Goal: Transaction & Acquisition: Purchase product/service

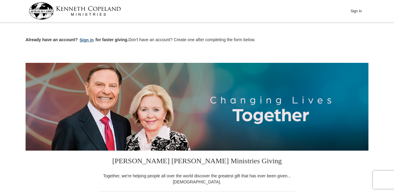
click at [87, 38] on button "Sign in" at bounding box center [87, 40] width 18 height 7
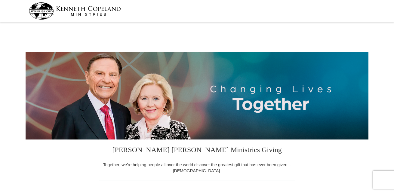
select select "FL"
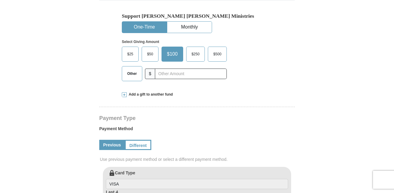
scroll to position [185, 0]
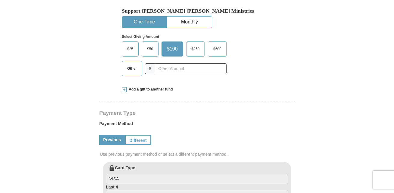
click at [127, 70] on span "Other" at bounding box center [132, 68] width 16 height 9
click at [0, 0] on input "Other" at bounding box center [0, 0] width 0 height 0
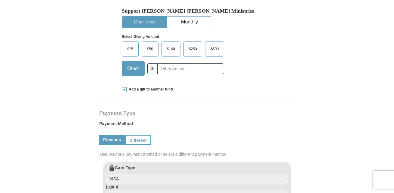
click at [126, 90] on span at bounding box center [124, 89] width 5 height 5
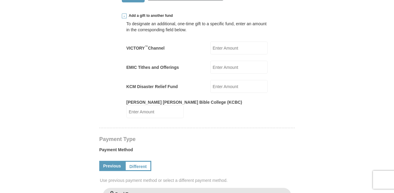
scroll to position [255, 0]
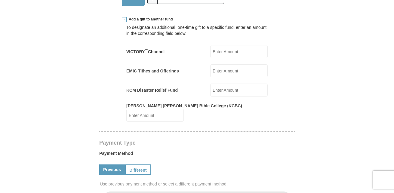
click at [234, 51] on input "VICTORY ™ Channel" at bounding box center [238, 51] width 57 height 13
type input "25.00"
click at [231, 73] on input "EMIC Tithes and Offerings" at bounding box center [238, 70] width 57 height 13
type input "25.00"
click at [231, 91] on input "50.00" at bounding box center [238, 90] width 57 height 13
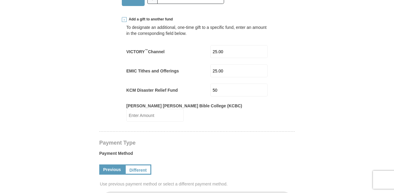
type input "5"
click at [184, 112] on input "[PERSON_NAME] [PERSON_NAME] Bible College (KCBC)" at bounding box center [154, 115] width 57 height 13
type input "25"
click at [242, 140] on h4 "Payment Type" at bounding box center [196, 142] width 195 height 5
drag, startPoint x: 393, startPoint y: 54, endPoint x: 401, endPoint y: 73, distance: 20.8
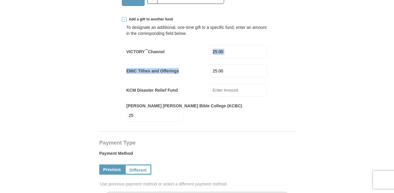
drag, startPoint x: 401, startPoint y: 73, endPoint x: 369, endPoint y: 95, distance: 39.2
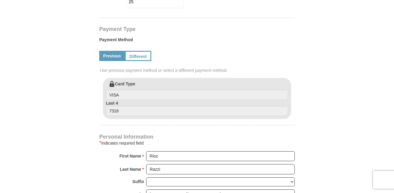
scroll to position [371, 0]
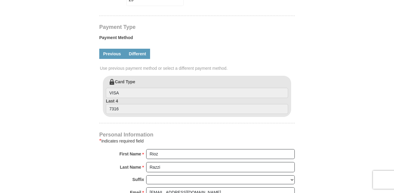
click at [140, 50] on link "Different" at bounding box center [137, 54] width 25 height 10
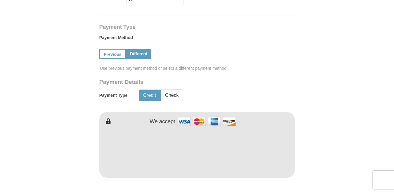
click at [339, 77] on form "[PERSON_NAME] [PERSON_NAME] Ministries Giving Together, we're helping people al…" at bounding box center [197, 74] width 343 height 843
click at [349, 122] on form "[PERSON_NAME] [PERSON_NAME] Ministries Giving Together, we're helping people al…" at bounding box center [197, 74] width 343 height 843
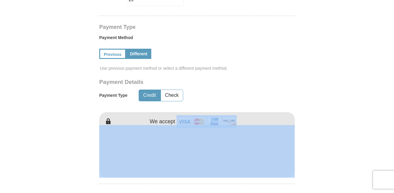
drag, startPoint x: 349, startPoint y: 122, endPoint x: 334, endPoint y: 171, distance: 51.3
click at [334, 171] on form "[PERSON_NAME] [PERSON_NAME] Ministries Giving Together, we're helping people al…" at bounding box center [197, 74] width 343 height 843
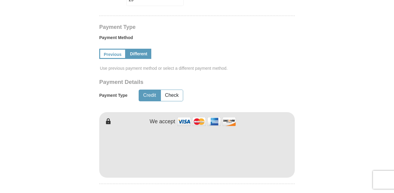
click at [332, 167] on form "[PERSON_NAME] [PERSON_NAME] Ministries Giving Together, we're helping people al…" at bounding box center [197, 74] width 343 height 843
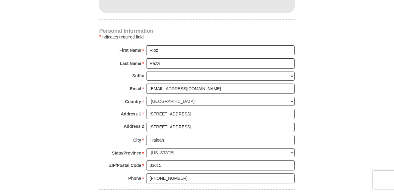
scroll to position [543, 0]
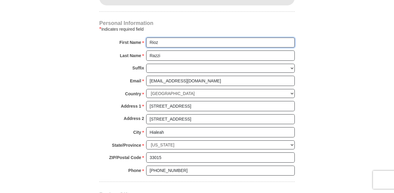
click at [170, 38] on input "Rioz" at bounding box center [220, 43] width 148 height 10
type input "Rioz/[PERSON_NAME]"
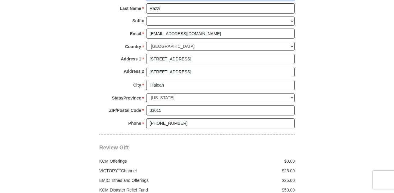
scroll to position [594, 0]
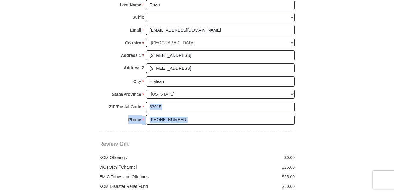
drag, startPoint x: 393, startPoint y: 104, endPoint x: 401, endPoint y: 123, distance: 20.7
click at [393, 123] on html "[PERSON_NAME] [PERSON_NAME] Ministries Giving Together, we're helping people al…" at bounding box center [197, 39] width 394 height 1267
drag, startPoint x: 401, startPoint y: 123, endPoint x: 372, endPoint y: 124, distance: 28.3
click at [372, 124] on body "[PERSON_NAME] [PERSON_NAME] Ministries Giving Together, we're helping people al…" at bounding box center [197, 39] width 394 height 1267
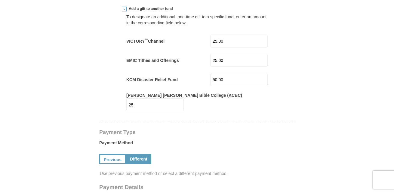
scroll to position [268, 0]
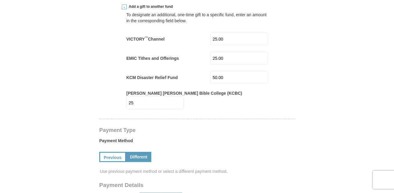
click at [229, 77] on input "50.00" at bounding box center [238, 77] width 57 height 13
type input "5"
drag, startPoint x: 318, startPoint y: 69, endPoint x: 314, endPoint y: 68, distance: 4.0
click at [317, 68] on form "[PERSON_NAME] [PERSON_NAME] Ministries Giving Together, we're helping people al…" at bounding box center [197, 177] width 343 height 843
click at [184, 96] on input "25" at bounding box center [154, 102] width 57 height 13
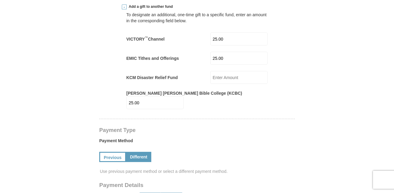
type input "25.00"
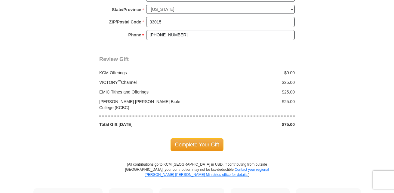
scroll to position [720, 0]
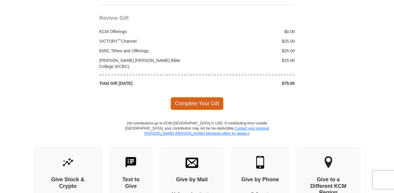
click at [202, 97] on span "Complete Your Gift" at bounding box center [196, 103] width 53 height 13
